Goal: Task Accomplishment & Management: Complete application form

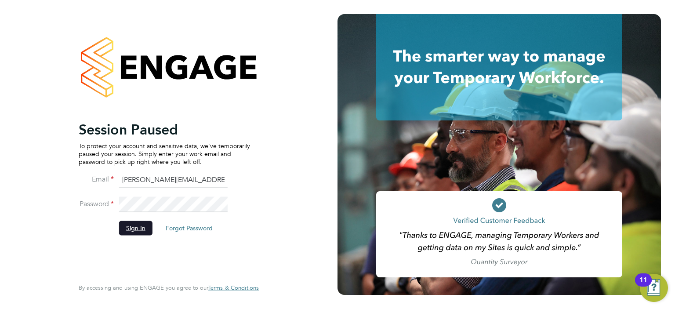
click at [147, 230] on button "Sign In" at bounding box center [135, 228] width 33 height 14
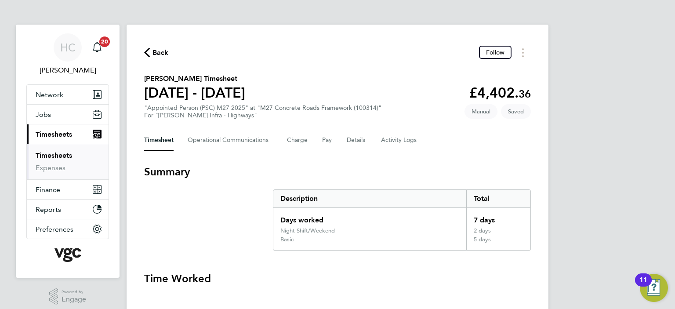
click at [55, 155] on link "Timesheets" at bounding box center [54, 155] width 36 height 8
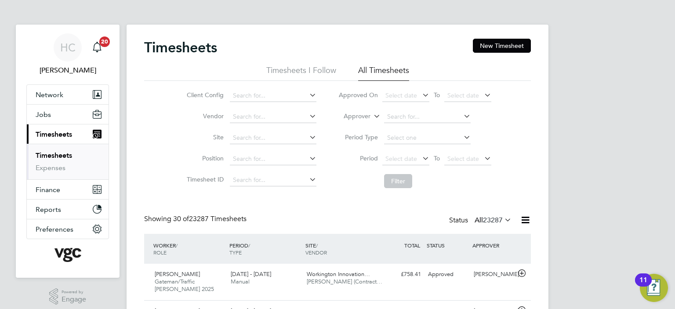
click at [353, 115] on label "Approver" at bounding box center [351, 116] width 40 height 9
click at [407, 120] on input at bounding box center [427, 117] width 87 height 12
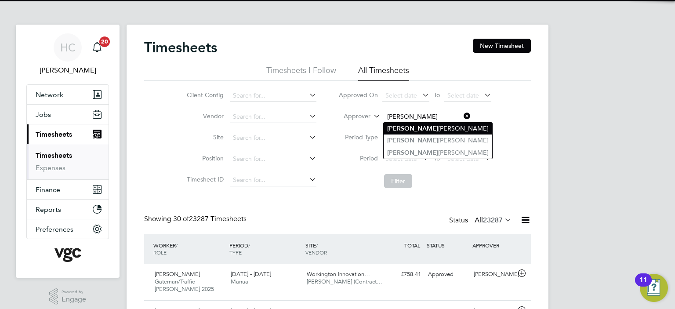
click at [412, 132] on li "Kevin Napier" at bounding box center [438, 129] width 109 height 12
type input "[PERSON_NAME]"
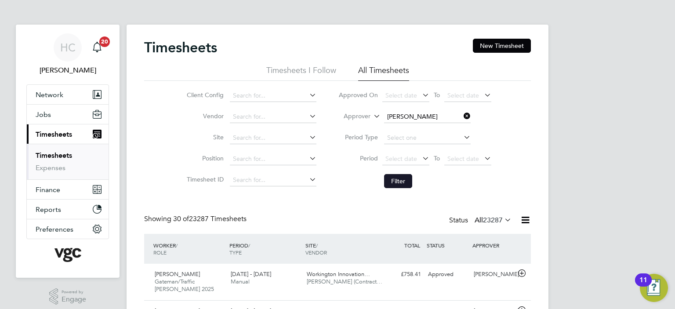
click at [399, 179] on button "Filter" at bounding box center [398, 181] width 28 height 14
click at [462, 118] on icon at bounding box center [462, 116] width 0 height 12
click at [412, 117] on input at bounding box center [427, 117] width 87 height 12
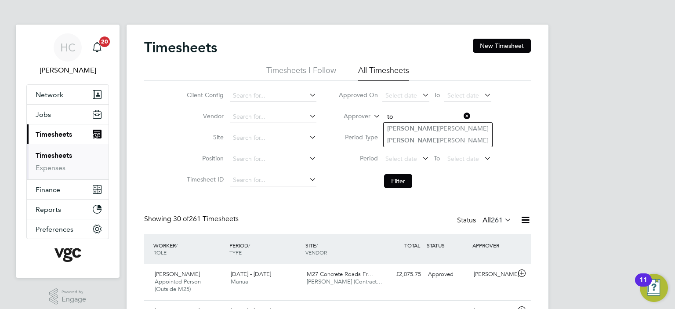
type input "t"
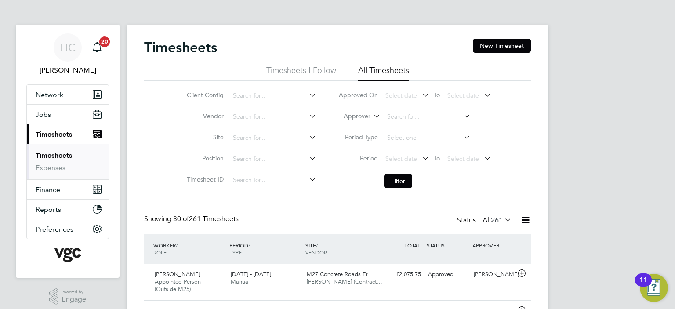
click at [361, 117] on label "Approver" at bounding box center [351, 116] width 40 height 9
click at [361, 127] on li "Worker" at bounding box center [349, 126] width 43 height 11
click at [396, 116] on input at bounding box center [427, 117] width 87 height 12
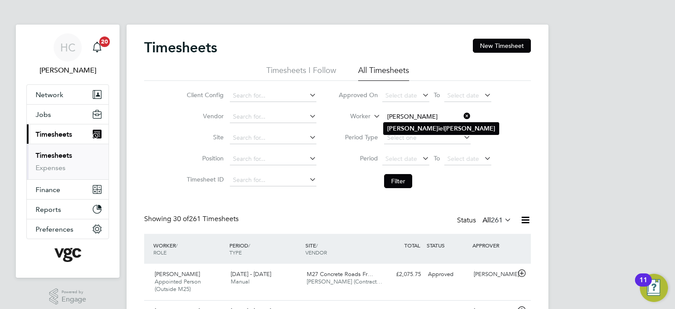
click at [396, 128] on b "Dan" at bounding box center [412, 128] width 51 height 7
type input "[PERSON_NAME]"
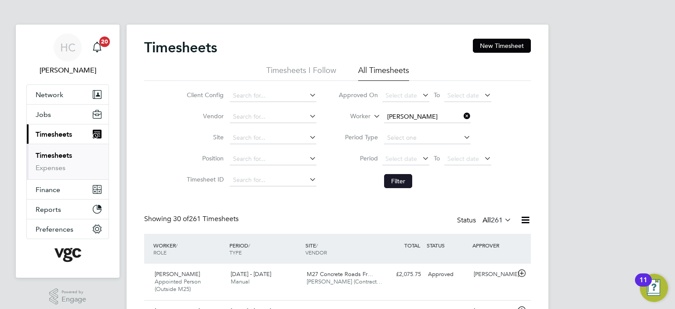
click at [391, 184] on button "Filter" at bounding box center [398, 181] width 28 height 14
click at [387, 182] on button "Filter" at bounding box center [398, 181] width 28 height 14
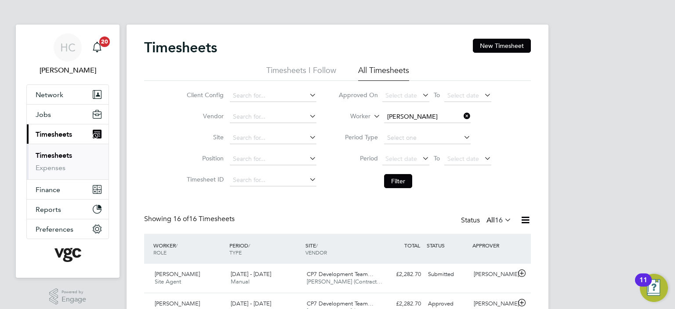
click at [462, 116] on icon at bounding box center [462, 116] width 0 height 12
click at [434, 113] on input at bounding box center [427, 117] width 87 height 12
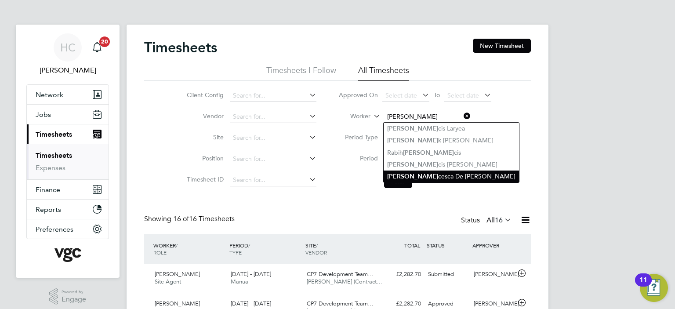
click at [431, 178] on li "Fran cesca De Stefano" at bounding box center [451, 177] width 135 height 12
type input "Francesca De Stefano"
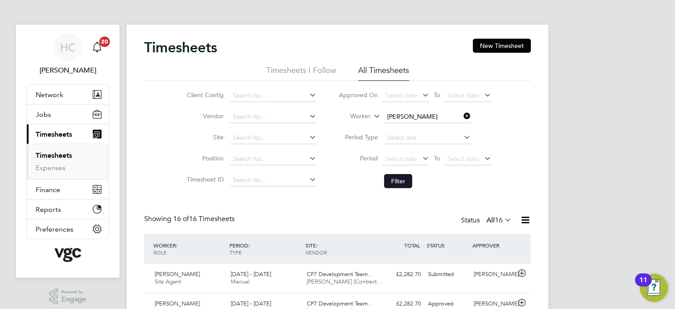
click at [401, 181] on button "Filter" at bounding box center [398, 181] width 28 height 14
click at [462, 117] on icon at bounding box center [462, 116] width 0 height 12
click at [426, 117] on input at bounding box center [427, 117] width 87 height 12
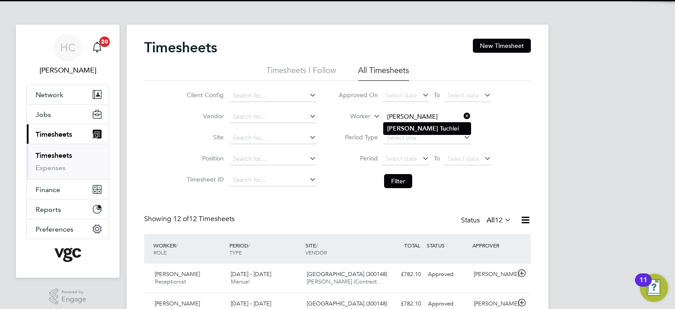
click at [422, 131] on li "Adrian Tu chlei" at bounding box center [427, 129] width 87 height 12
type input "Adrian Tuchlei"
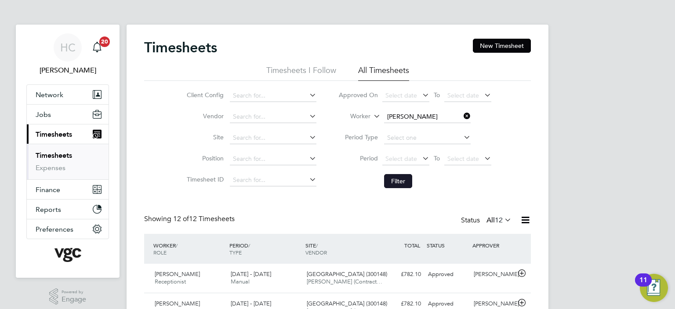
click at [401, 178] on button "Filter" at bounding box center [398, 181] width 28 height 14
click at [462, 118] on icon at bounding box center [462, 116] width 0 height 12
click at [435, 110] on li "Worker" at bounding box center [415, 116] width 175 height 21
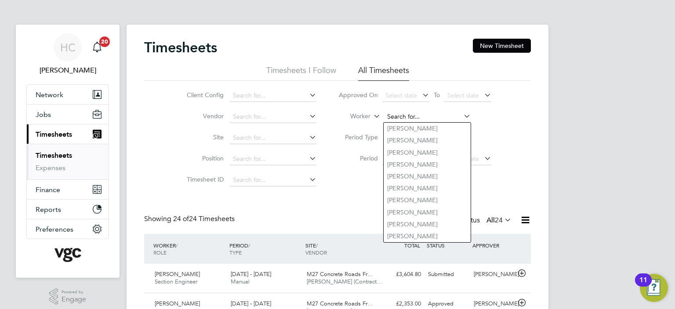
click at [432, 117] on input at bounding box center [427, 117] width 87 height 12
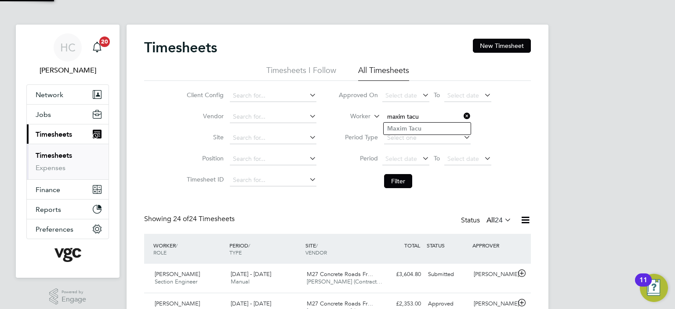
type input "[PERSON_NAME]"
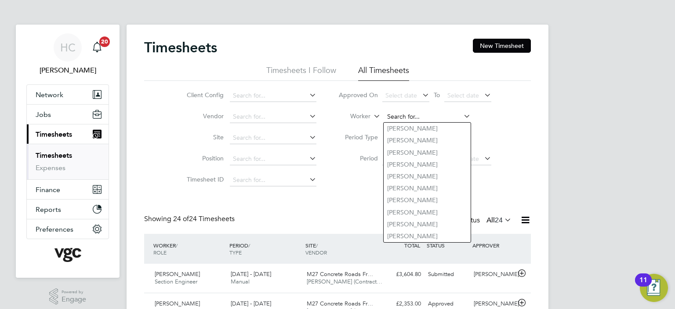
click at [437, 114] on input at bounding box center [427, 117] width 87 height 12
click at [422, 113] on input at bounding box center [427, 117] width 87 height 12
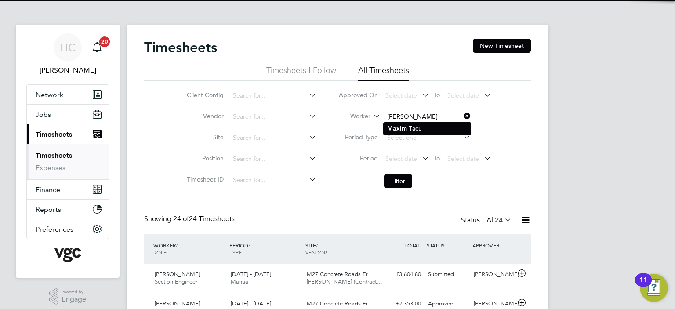
click at [421, 131] on li "Maxim T acu" at bounding box center [427, 129] width 87 height 12
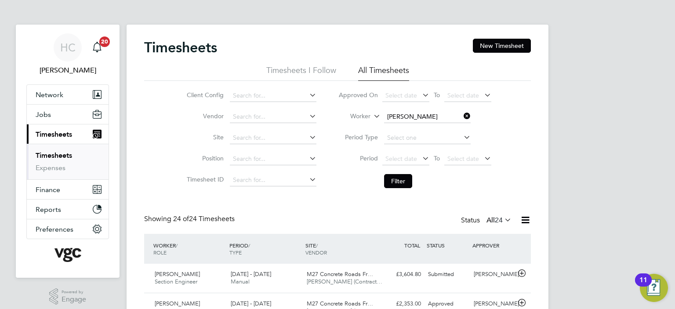
type input "[PERSON_NAME]"
click at [401, 181] on button "Filter" at bounding box center [398, 181] width 28 height 14
click at [462, 114] on icon at bounding box center [462, 116] width 0 height 12
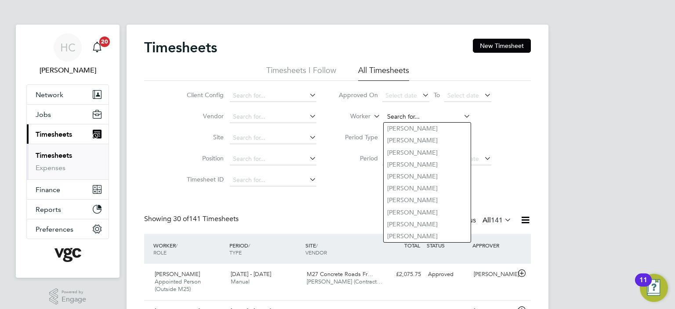
click at [446, 118] on input at bounding box center [427, 117] width 87 height 12
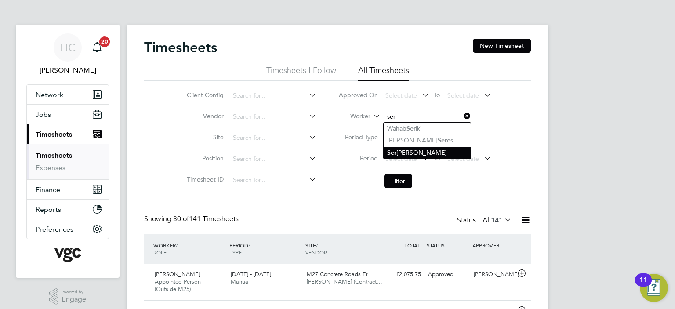
click at [429, 150] on li "Ser [PERSON_NAME]" at bounding box center [427, 153] width 87 height 12
type input "[PERSON_NAME]"
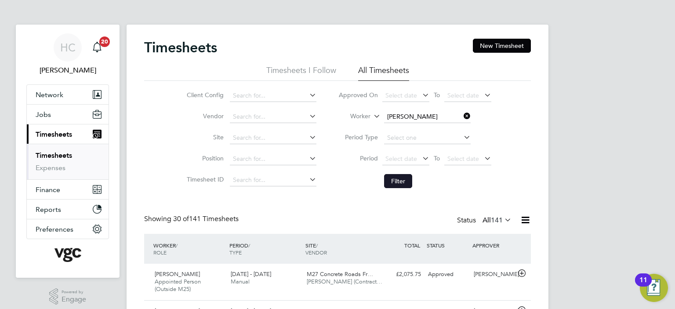
click at [397, 179] on button "Filter" at bounding box center [398, 181] width 28 height 14
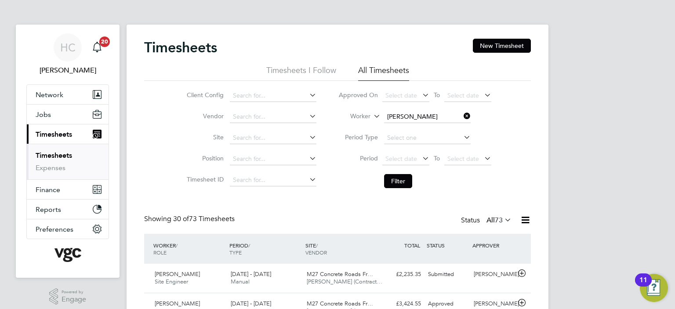
drag, startPoint x: 468, startPoint y: 117, endPoint x: 459, endPoint y: 116, distance: 8.8
click at [462, 116] on icon at bounding box center [462, 116] width 0 height 12
click at [421, 113] on input at bounding box center [427, 117] width 87 height 12
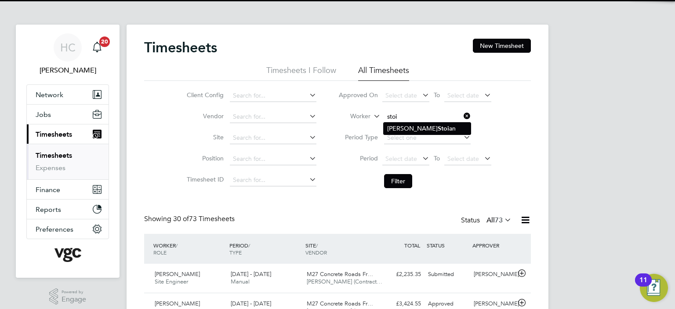
click at [404, 133] on li "Adrian Stoi an" at bounding box center [427, 129] width 87 height 12
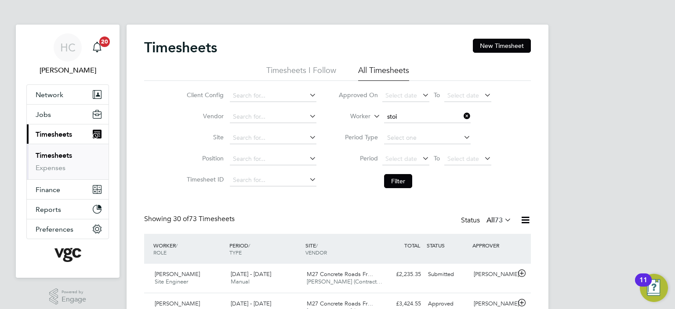
type input "Adrian Stoian"
click at [400, 178] on button "Filter" at bounding box center [398, 181] width 28 height 14
click at [462, 117] on icon at bounding box center [462, 116] width 0 height 12
click at [423, 117] on input at bounding box center [427, 117] width 87 height 12
type input "anthony jen"
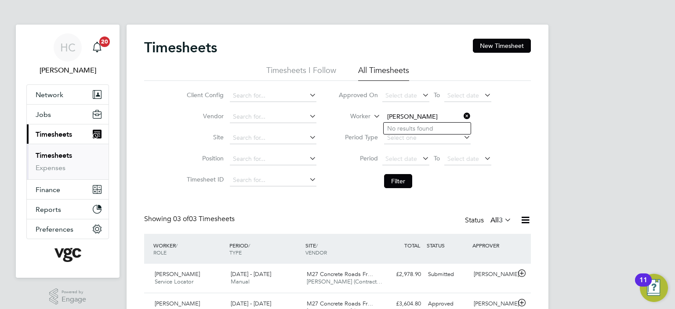
drag, startPoint x: 471, startPoint y: 116, endPoint x: 465, endPoint y: 116, distance: 6.6
click at [468, 116] on li "Worker anthony jen" at bounding box center [415, 116] width 175 height 21
click at [462, 116] on icon at bounding box center [462, 116] width 0 height 12
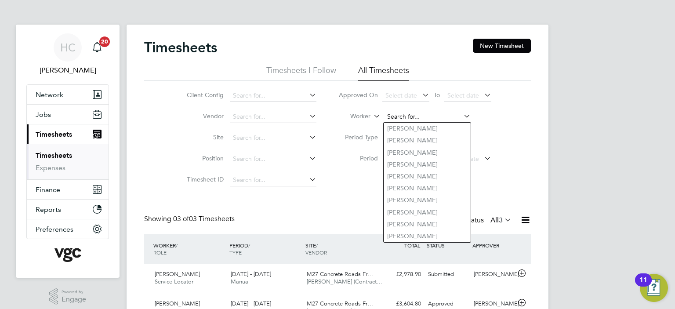
click at [443, 113] on input at bounding box center [427, 117] width 87 height 12
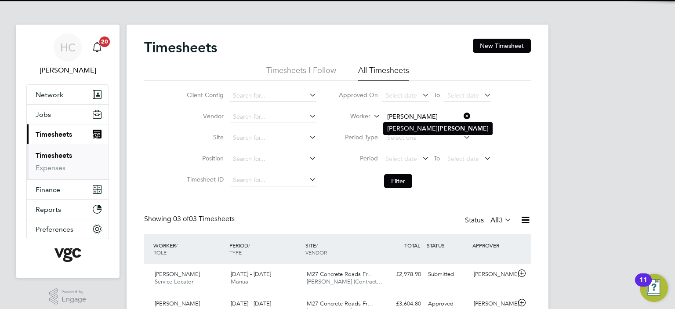
click at [433, 126] on li "Tony Jenkinson" at bounding box center [438, 129] width 109 height 12
type input "Tony Jenkinson"
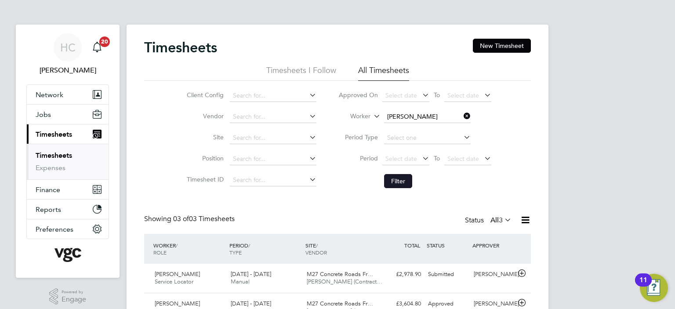
click at [401, 179] on button "Filter" at bounding box center [398, 181] width 28 height 14
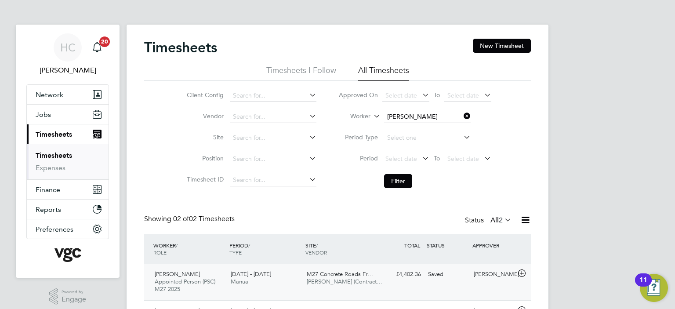
click at [336, 275] on span "M27 Concrete Roads Fr…" at bounding box center [340, 273] width 66 height 7
click at [391, 280] on div "£4,402.36 Saved" at bounding box center [402, 274] width 46 height 15
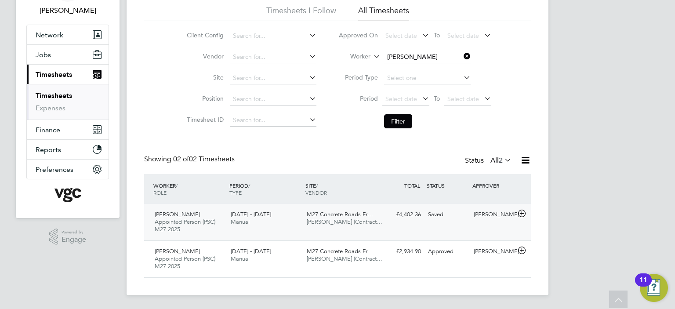
click at [434, 214] on div "Saved" at bounding box center [448, 215] width 46 height 15
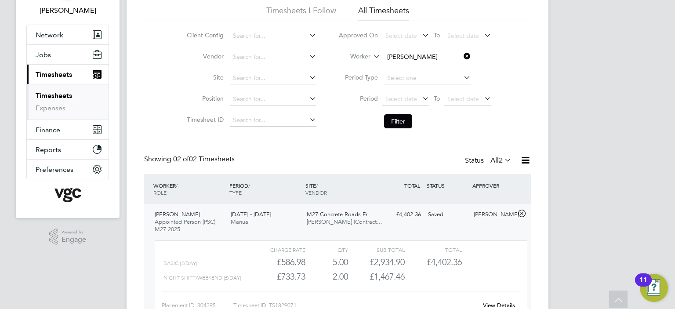
scroll to position [104, 0]
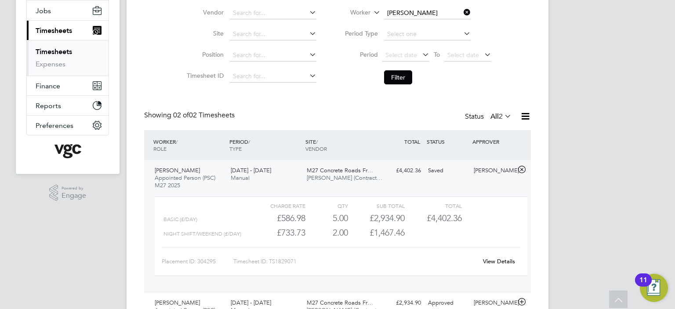
click at [497, 259] on link "View Details" at bounding box center [499, 261] width 32 height 7
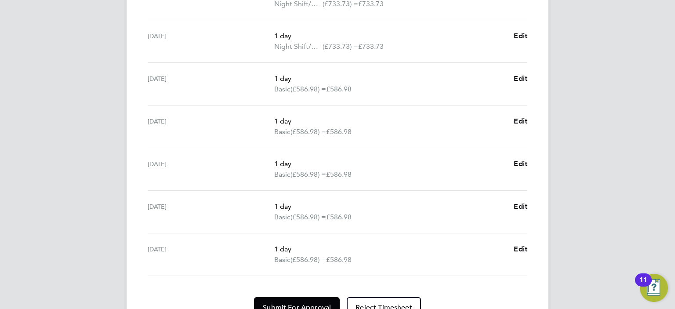
scroll to position [362, 0]
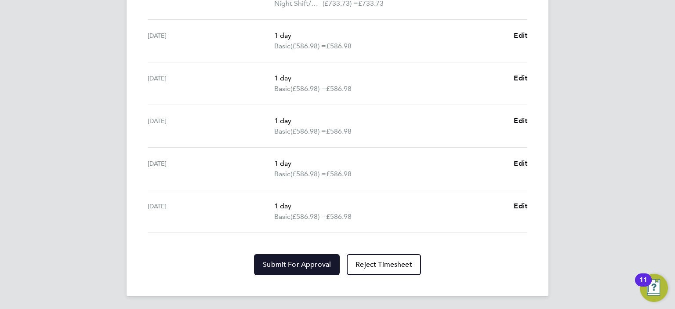
click at [321, 262] on span "Submit For Approval" at bounding box center [297, 264] width 68 height 9
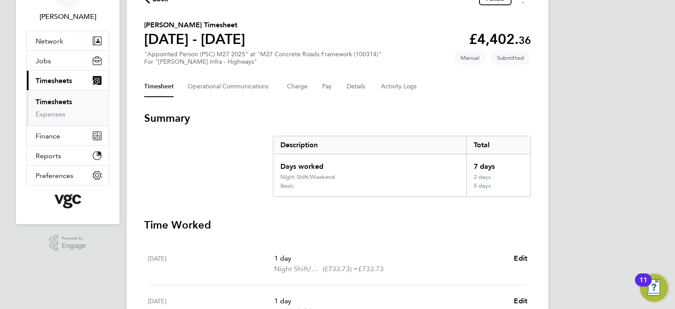
scroll to position [0, 0]
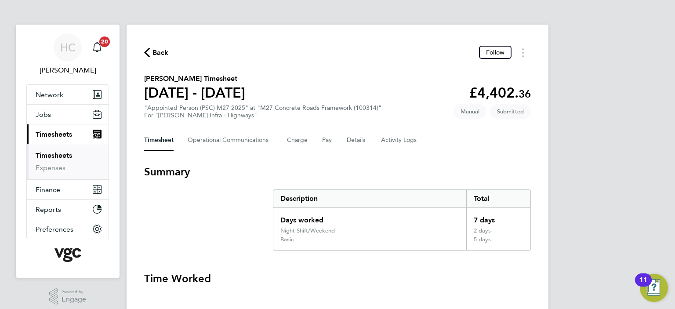
click at [146, 49] on icon "button" at bounding box center [147, 52] width 6 height 9
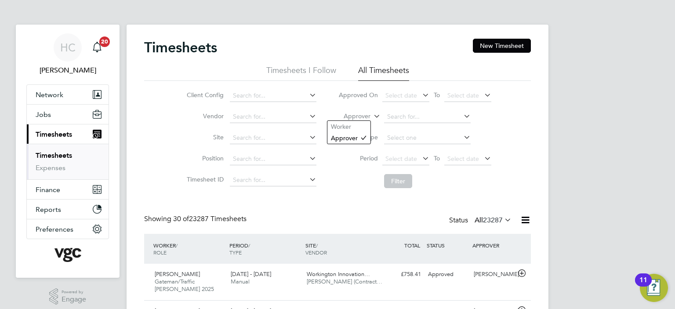
click at [364, 117] on label "Approver" at bounding box center [351, 116] width 40 height 9
click at [364, 130] on li "Worker" at bounding box center [349, 126] width 43 height 11
click at [404, 119] on input at bounding box center [427, 117] width 87 height 12
click at [408, 153] on li "Ser [PERSON_NAME]" at bounding box center [427, 153] width 87 height 12
type input "[PERSON_NAME]"
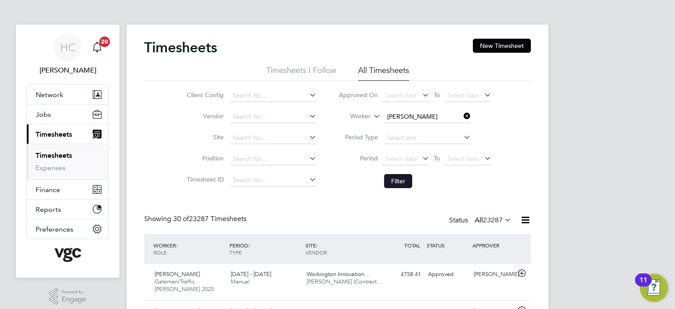
click at [397, 186] on button "Filter" at bounding box center [398, 181] width 28 height 14
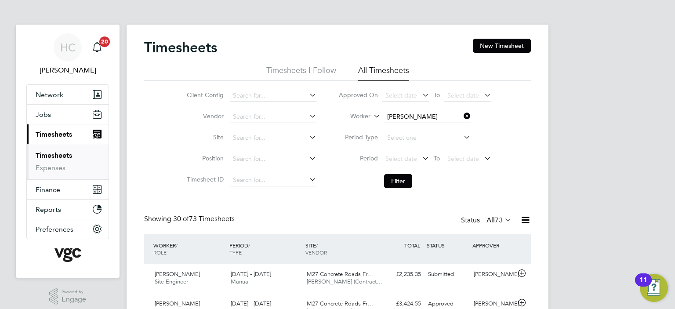
click at [462, 114] on icon at bounding box center [462, 116] width 0 height 12
